Goal: Book appointment/travel/reservation

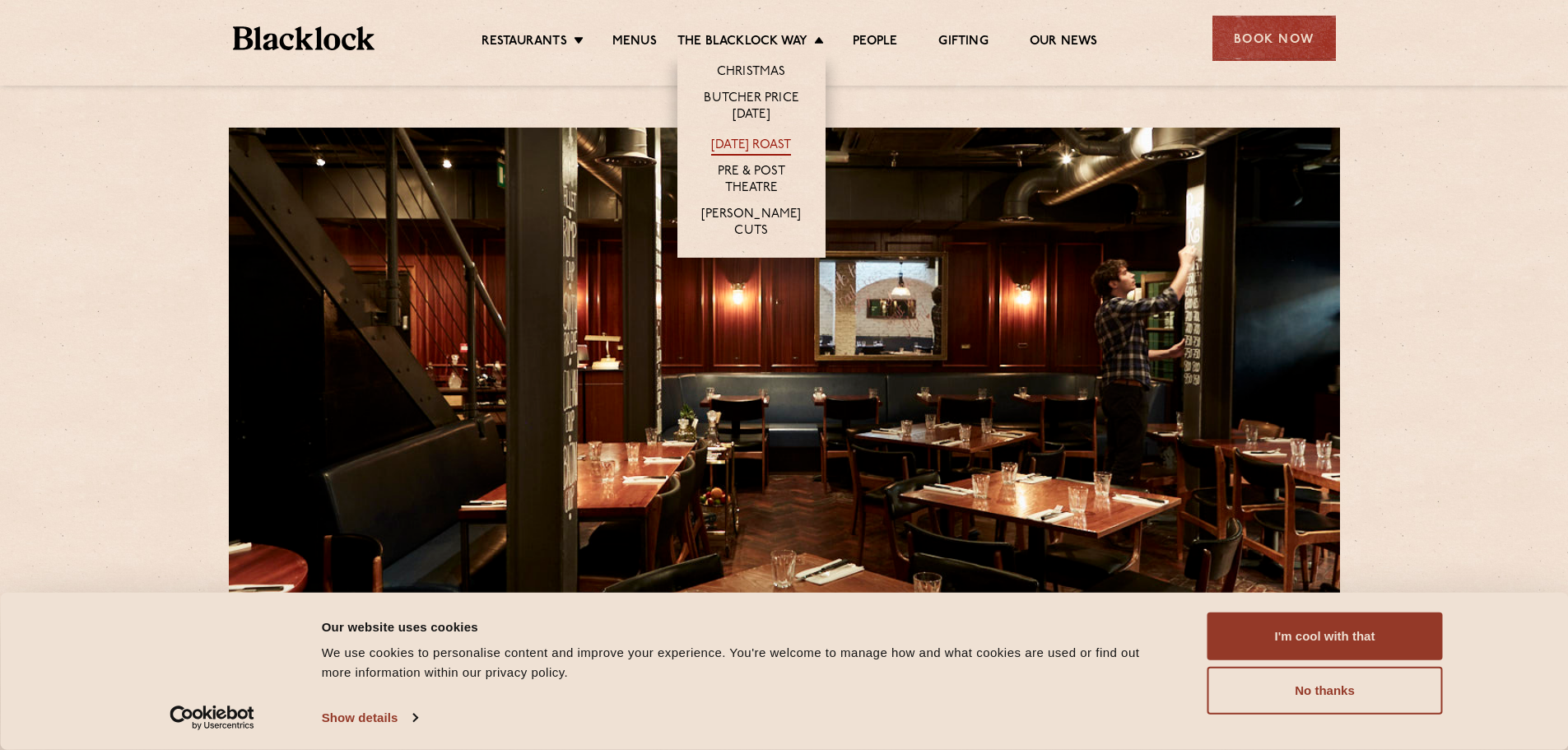
click at [748, 137] on link "[DATE] Roast" at bounding box center [751, 146] width 80 height 18
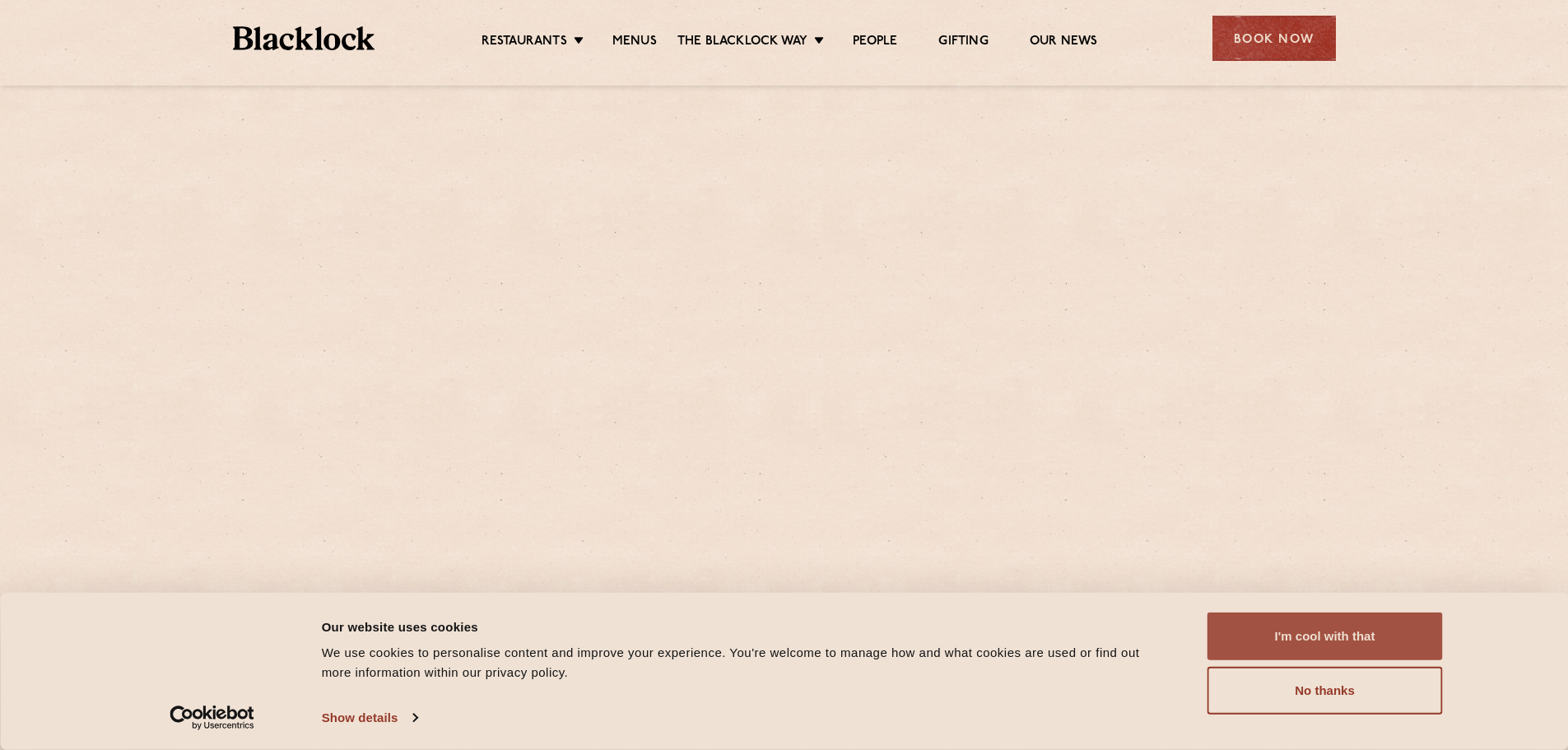
click at [1265, 624] on button "I'm cool with that" at bounding box center [1326, 636] width 235 height 48
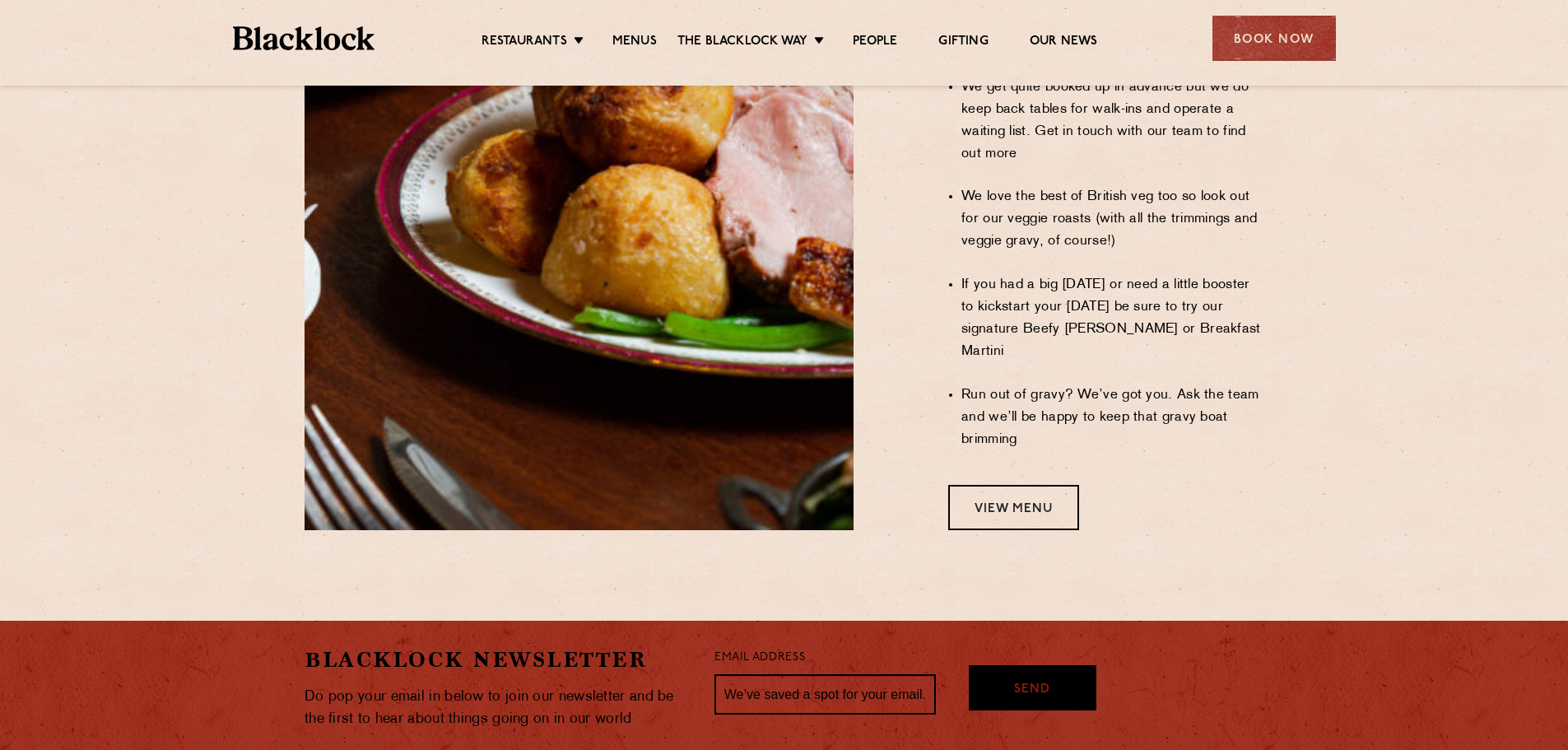
scroll to position [1372, 0]
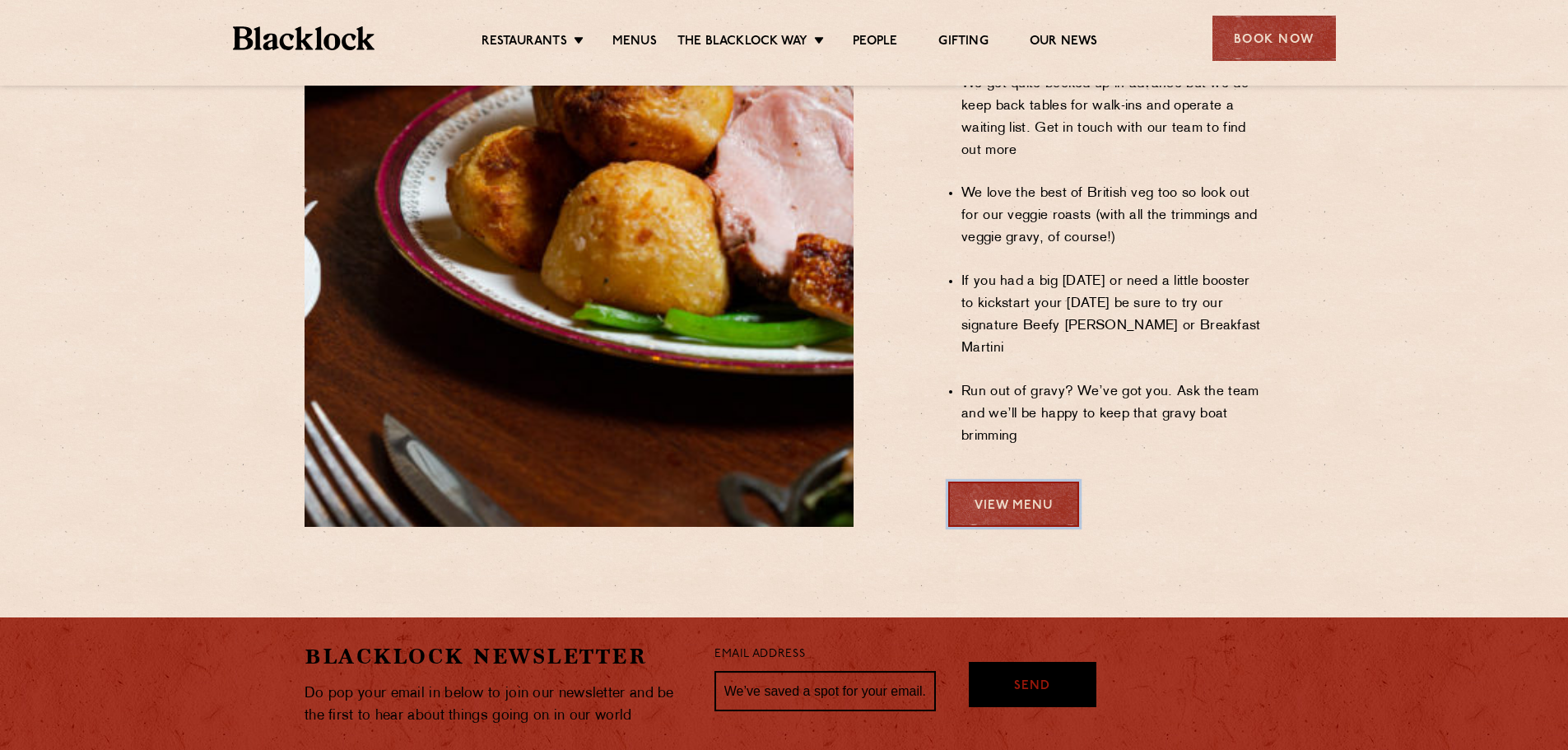
click at [1026, 481] on link "View Menu" at bounding box center [1014, 504] width 131 height 45
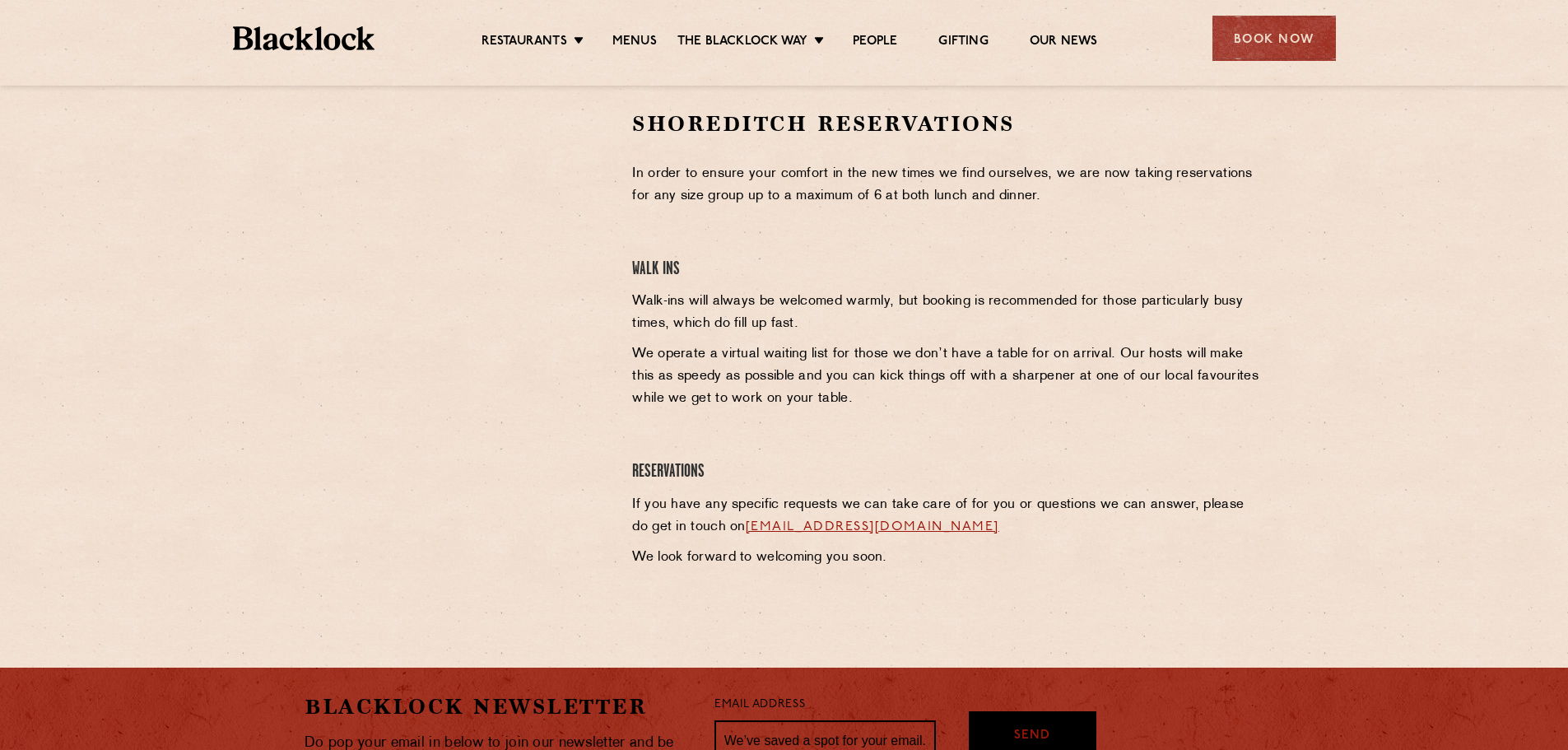
scroll to position [549, 0]
